Goal: Information Seeking & Learning: Find specific page/section

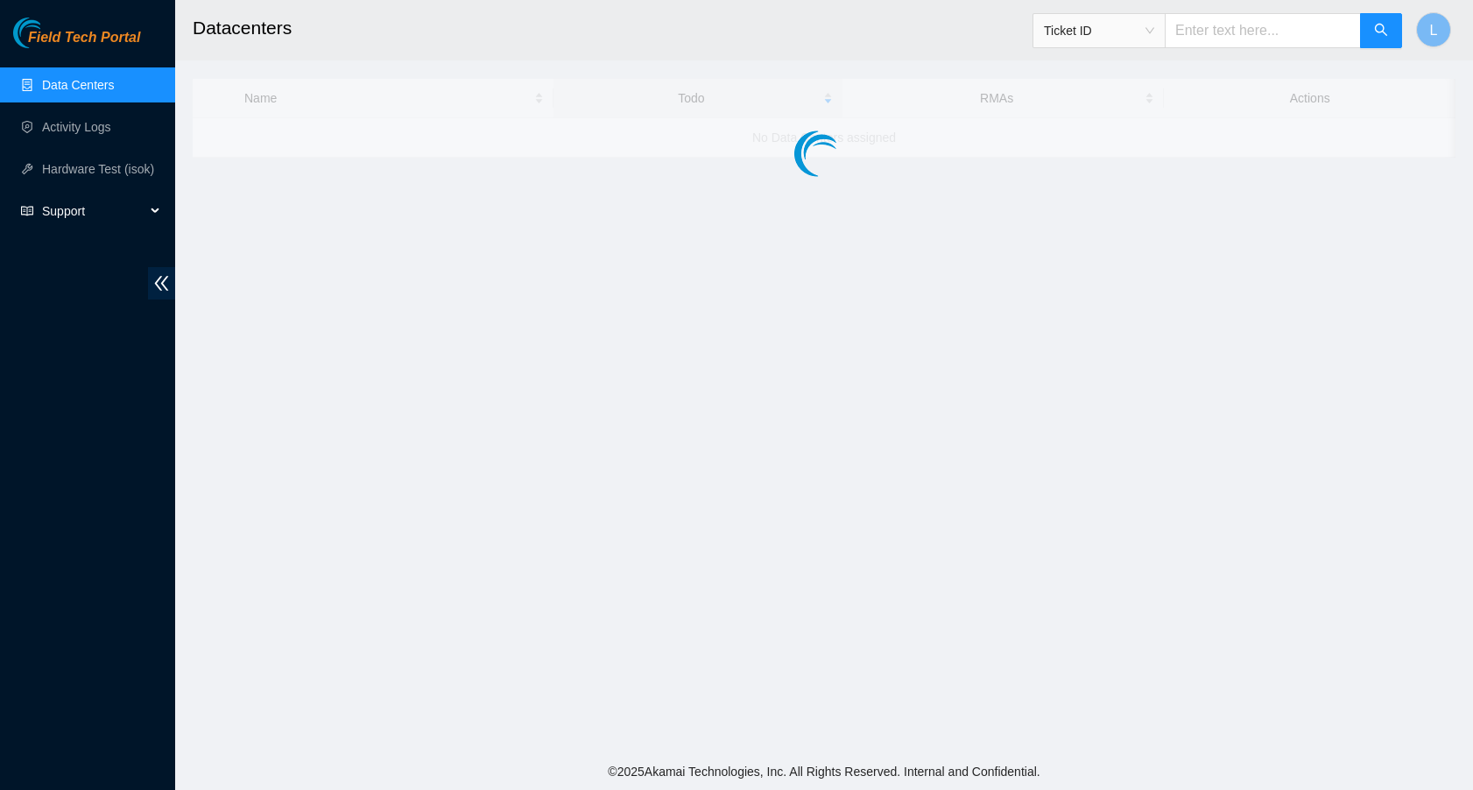
click at [48, 204] on span "Support" at bounding box center [93, 211] width 103 height 35
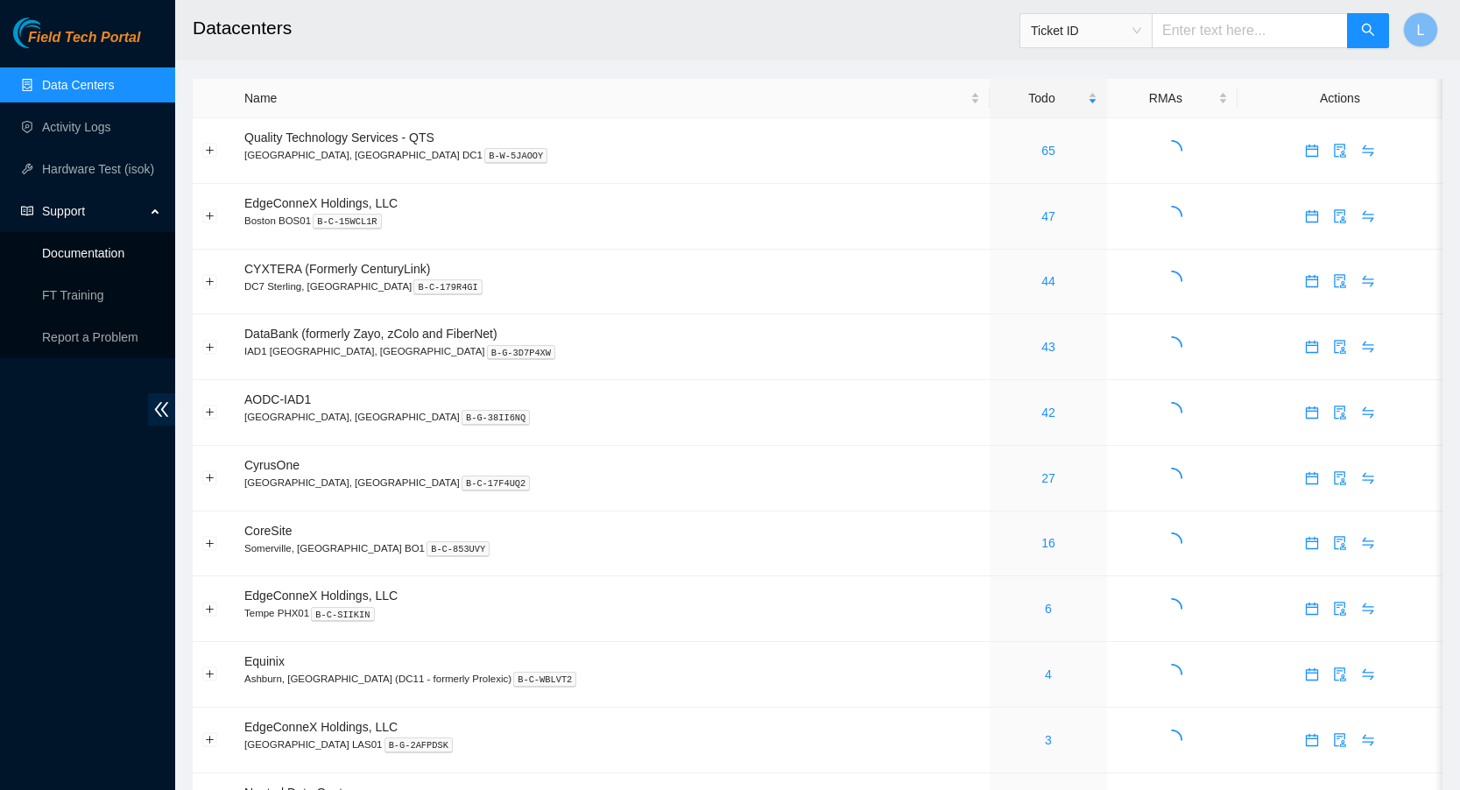
click at [71, 256] on link "Documentation" at bounding box center [83, 253] width 82 height 14
